Goal: Use online tool/utility: Utilize a website feature to perform a specific function

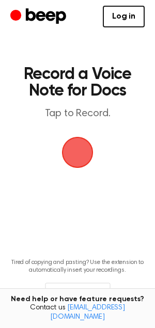
click at [70, 166] on span "button" at bounding box center [77, 152] width 38 height 38
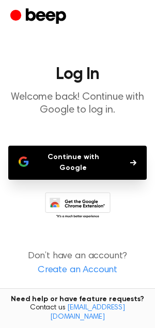
click at [86, 158] on button "Continue with Google" at bounding box center [77, 163] width 139 height 34
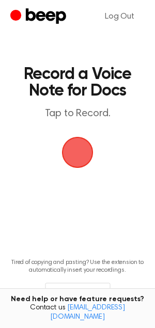
click at [80, 154] on span "button" at bounding box center [77, 152] width 35 height 35
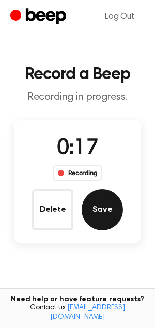
click at [102, 204] on button "Save" at bounding box center [102, 209] width 41 height 41
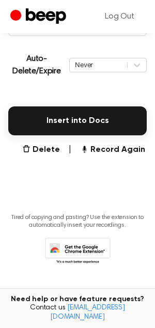
scroll to position [213, 0]
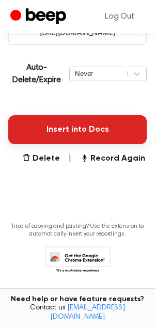
click at [110, 120] on button "Insert into Docs" at bounding box center [77, 129] width 139 height 29
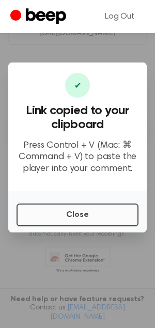
click at [100, 215] on button "Close" at bounding box center [78, 215] width 122 height 23
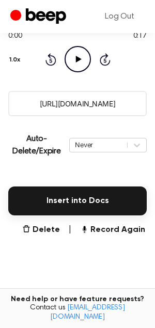
scroll to position [157, 0]
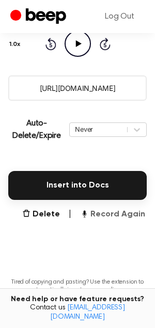
click at [105, 208] on button "Record Again" at bounding box center [112, 214] width 65 height 12
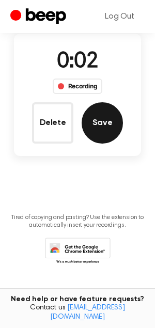
click at [103, 128] on button "Save" at bounding box center [102, 122] width 41 height 41
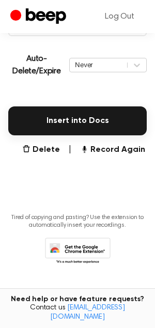
scroll to position [222, 0]
click at [110, 152] on button "Record Again" at bounding box center [112, 150] width 65 height 12
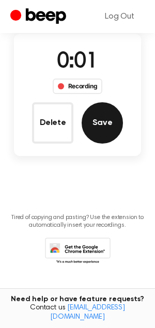
click at [102, 132] on button "Save" at bounding box center [102, 122] width 41 height 41
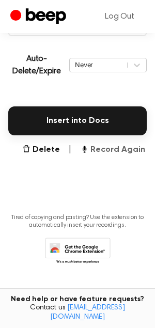
click at [118, 146] on button "Record Again" at bounding box center [112, 150] width 65 height 12
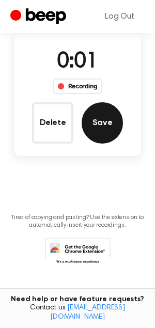
click at [104, 126] on button "Save" at bounding box center [102, 122] width 41 height 41
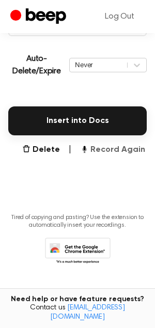
click at [108, 148] on button "Record Again" at bounding box center [112, 150] width 65 height 12
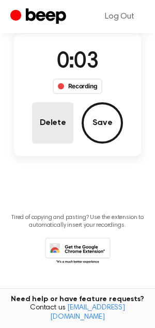
click at [58, 133] on button "Delete" at bounding box center [52, 122] width 41 height 41
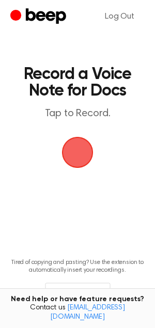
scroll to position [0, 0]
click at [78, 143] on span "button" at bounding box center [78, 153] width 32 height 32
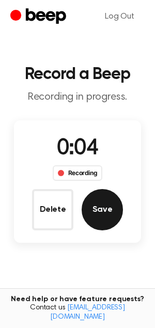
click at [116, 211] on button "Save" at bounding box center [102, 209] width 41 height 41
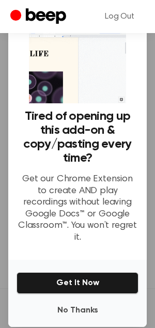
scroll to position [15, 0]
click at [89, 273] on button "Get It Now" at bounding box center [78, 283] width 122 height 22
